Goal: Task Accomplishment & Management: Manage account settings

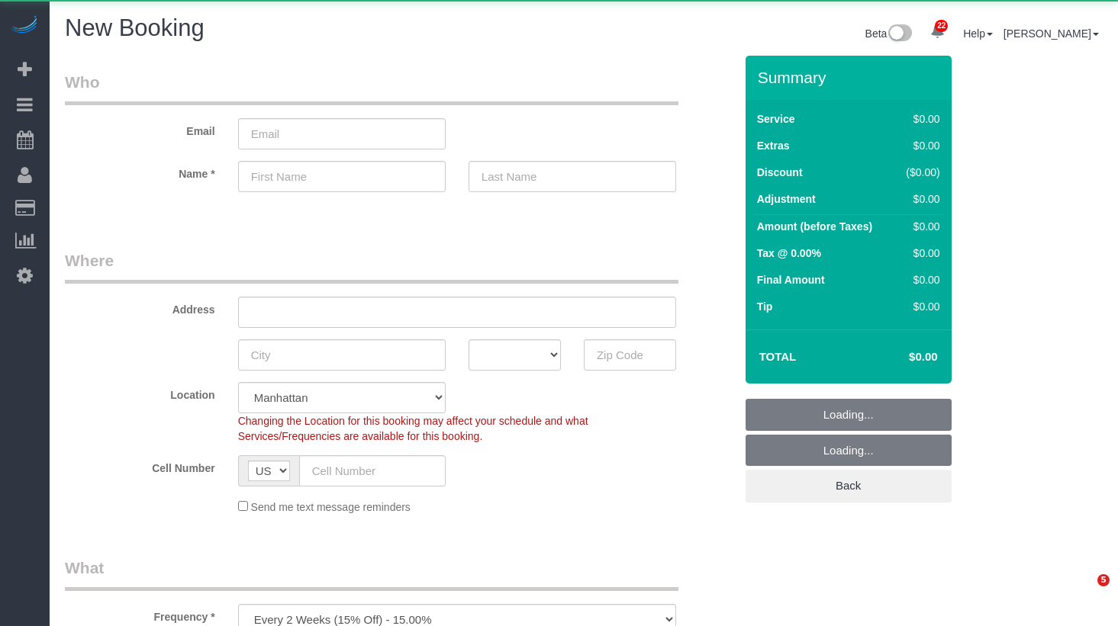
select select "number:89"
select select "number:90"
select select "object:1714"
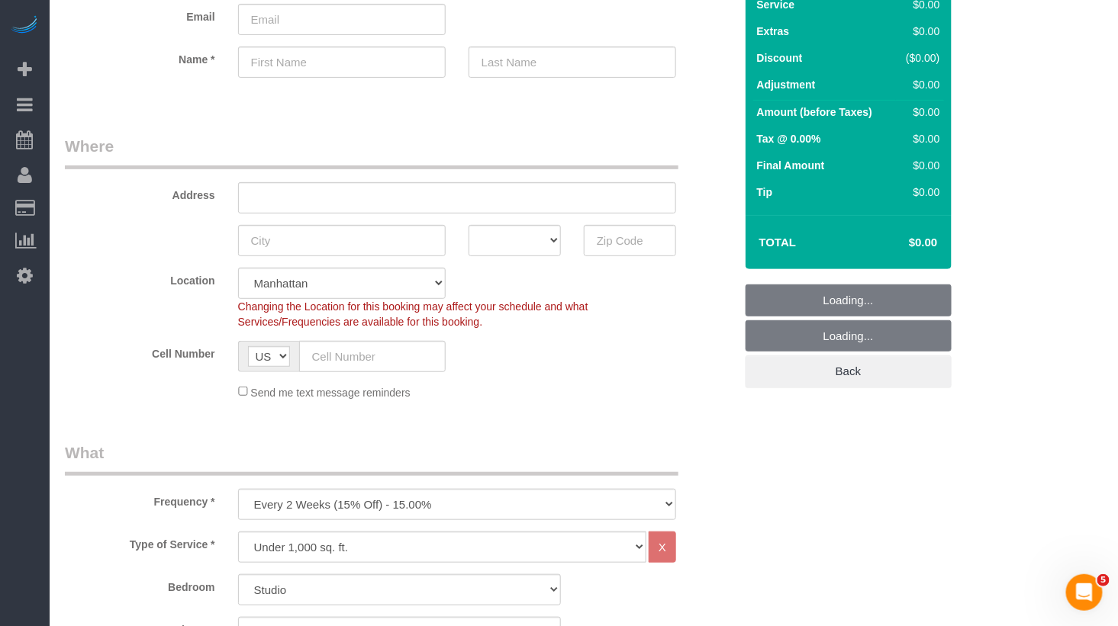
scroll to position [118, 0]
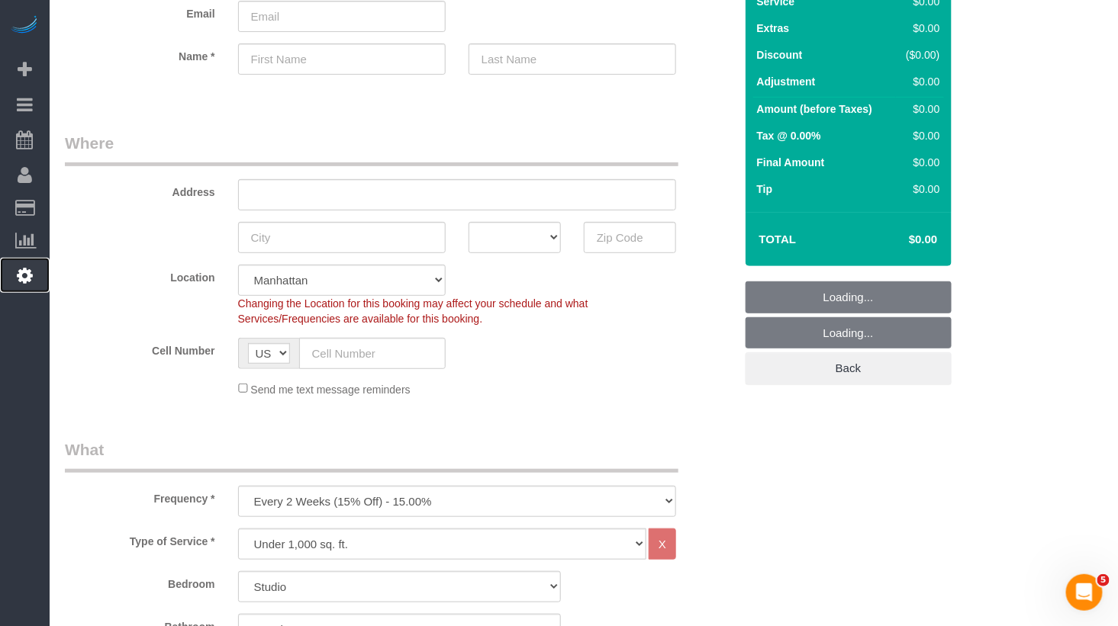
click at [28, 271] on icon at bounding box center [25, 275] width 16 height 18
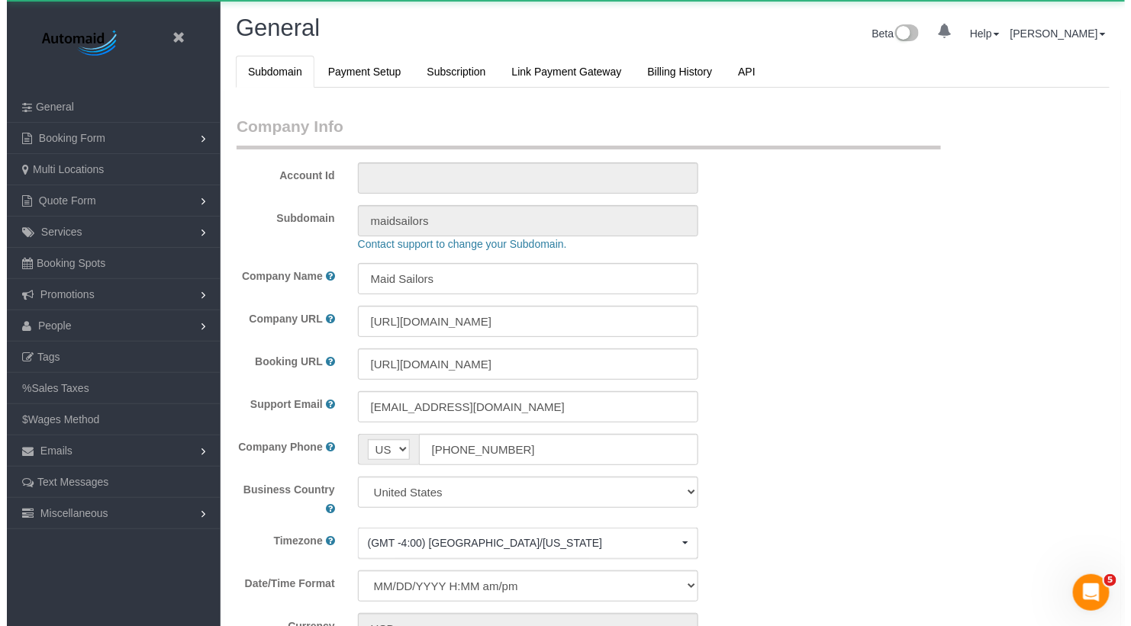
scroll to position [3302, 1118]
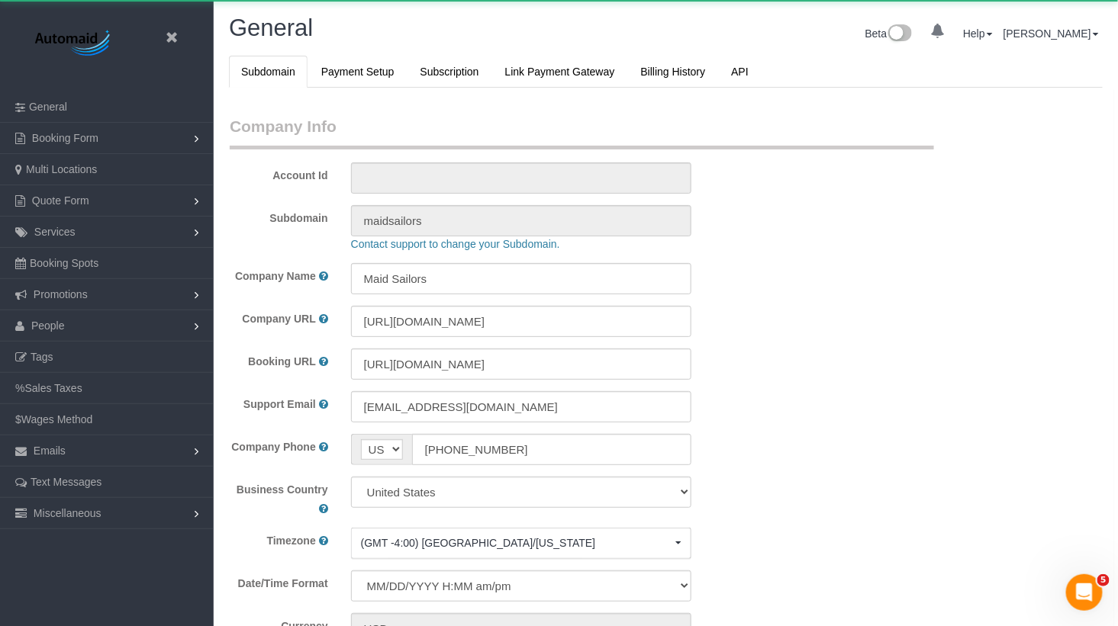
select select "425"
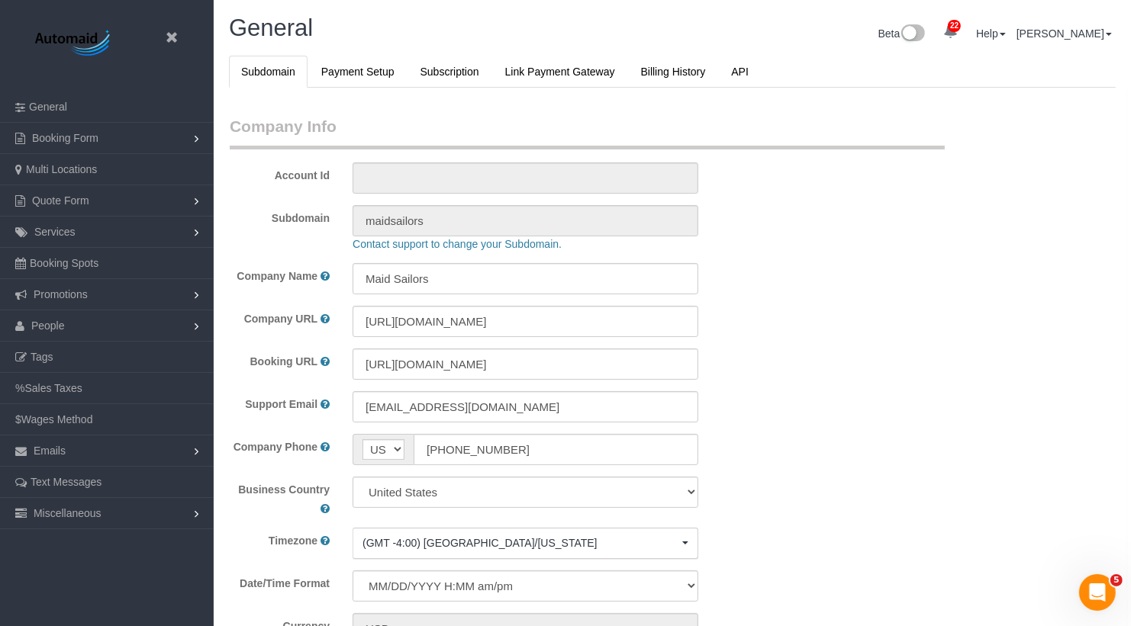
scroll to position [3302, 1131]
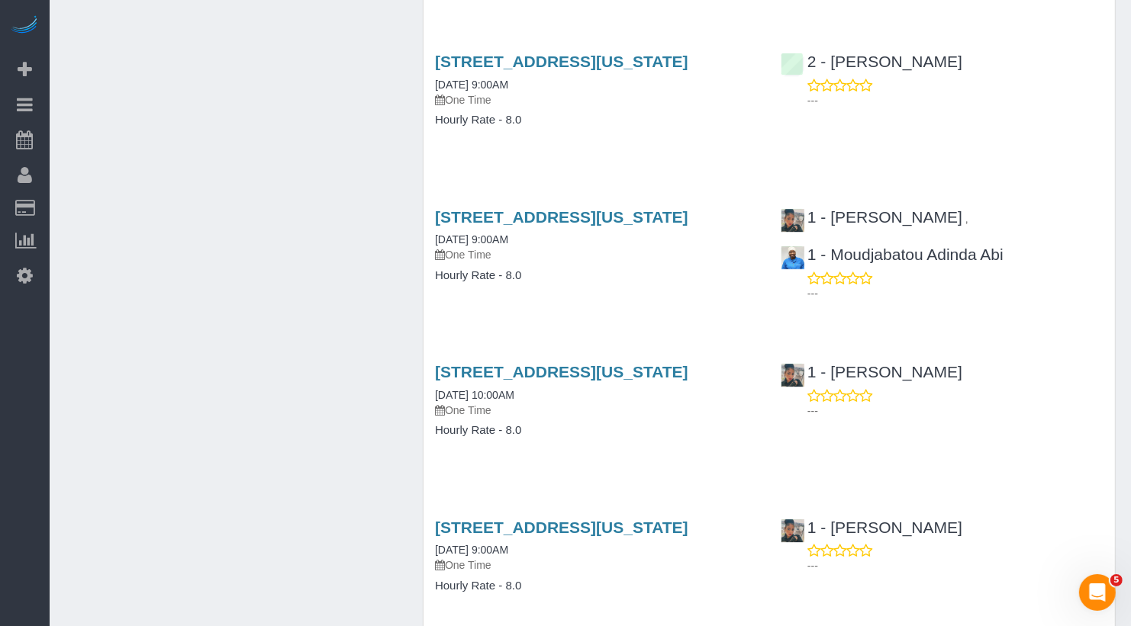
scroll to position [3910, 0]
